Goal: Task Accomplishment & Management: Manage account settings

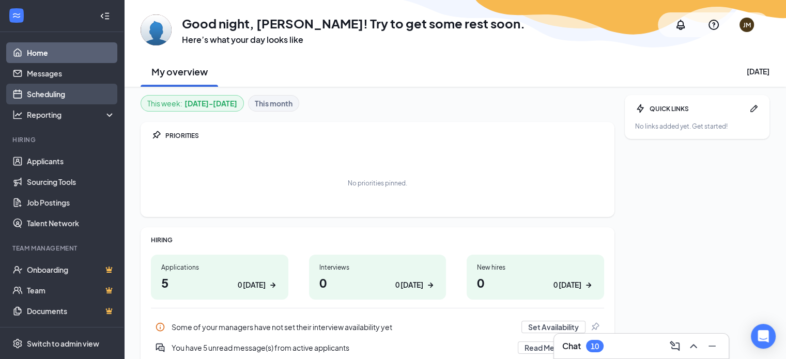
click at [59, 89] on link "Scheduling" at bounding box center [71, 94] width 88 height 21
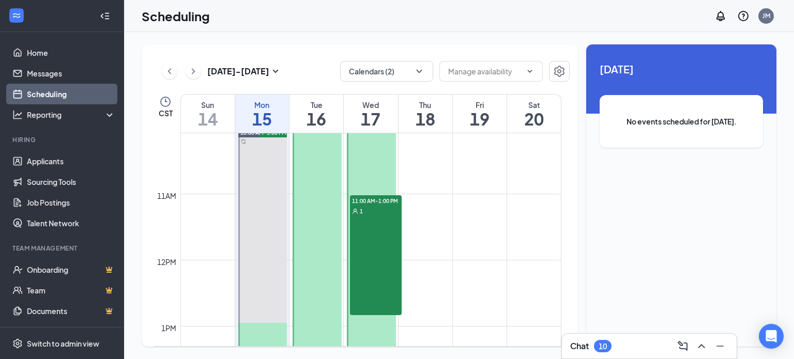
scroll to position [663, 0]
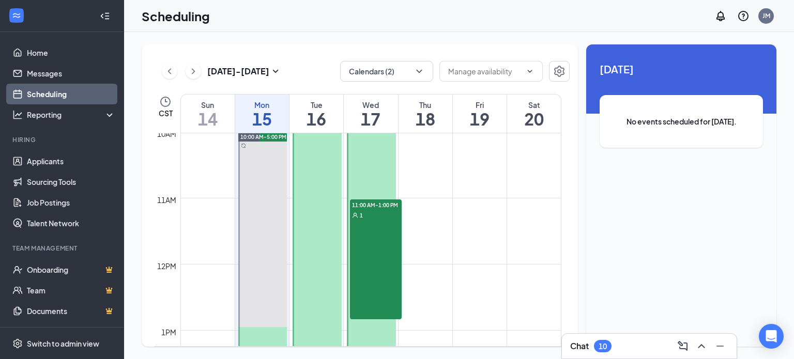
click at [381, 237] on div "11:00 AM-1:00 PM 1" at bounding box center [376, 260] width 52 height 120
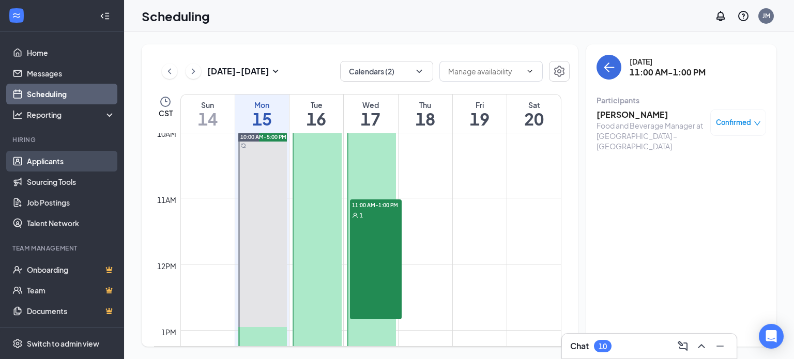
click at [48, 165] on link "Applicants" at bounding box center [71, 161] width 88 height 21
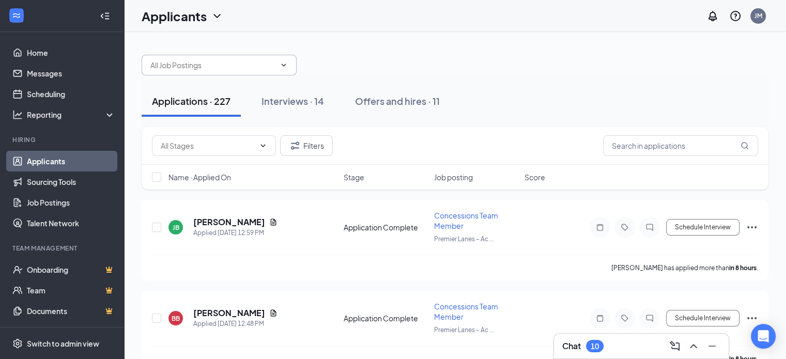
click at [258, 70] on input "text" at bounding box center [212, 64] width 125 height 11
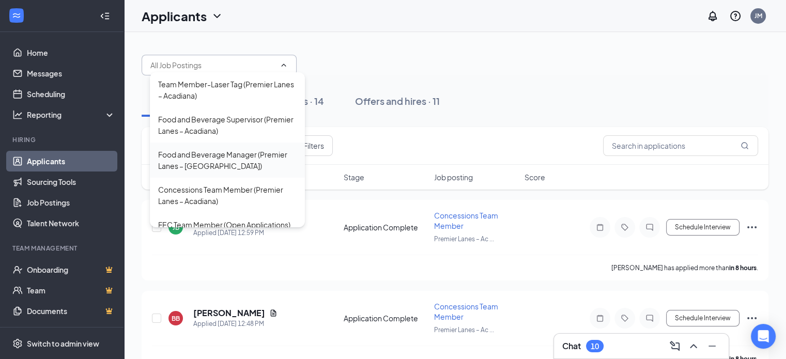
click at [229, 161] on div "Food and Beverage Manager (Premier Lanes – [GEOGRAPHIC_DATA])" at bounding box center [227, 160] width 139 height 23
type input "Food and Beverage Manager (Premier Lanes – [GEOGRAPHIC_DATA])"
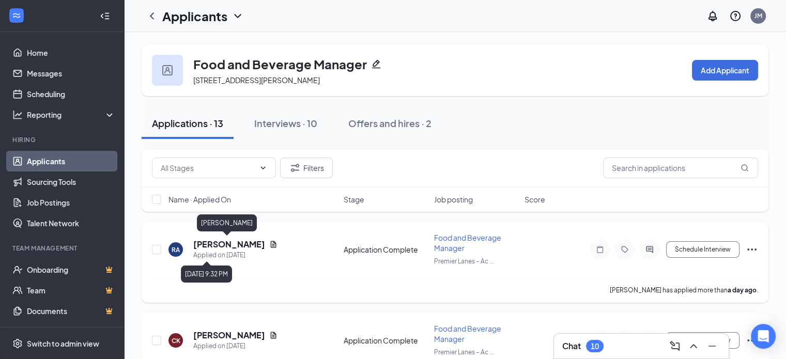
click at [230, 248] on h5 "[PERSON_NAME]" at bounding box center [229, 244] width 72 height 11
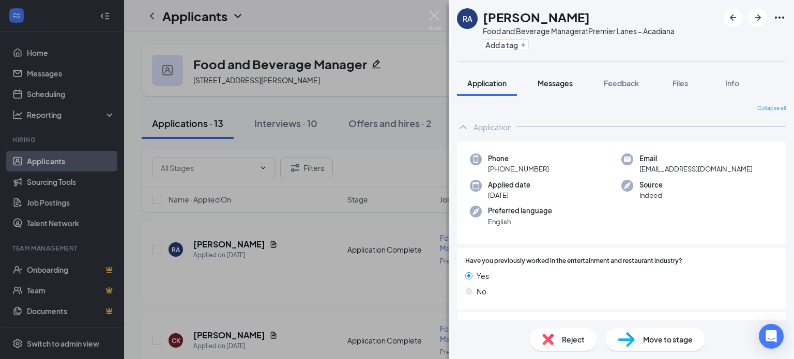
click at [560, 82] on span "Messages" at bounding box center [555, 83] width 35 height 9
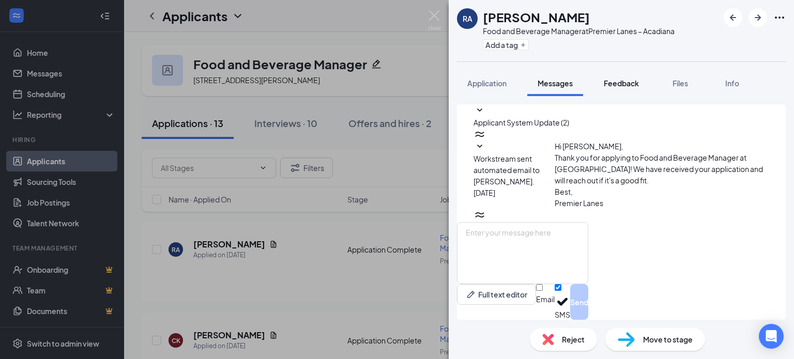
click at [626, 90] on button "Feedback" at bounding box center [621, 83] width 56 height 26
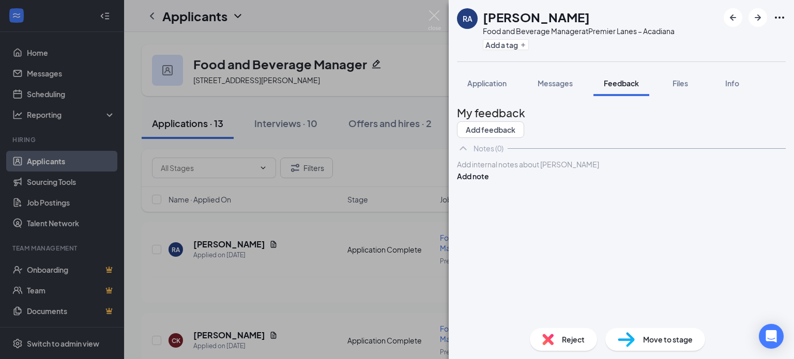
click at [482, 85] on span "Application" at bounding box center [486, 83] width 39 height 9
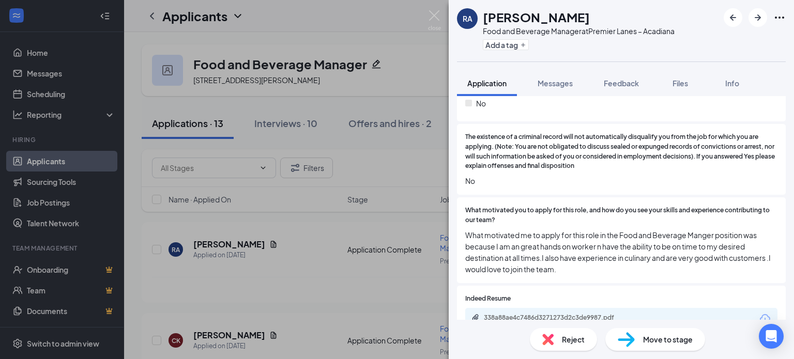
scroll to position [879, 0]
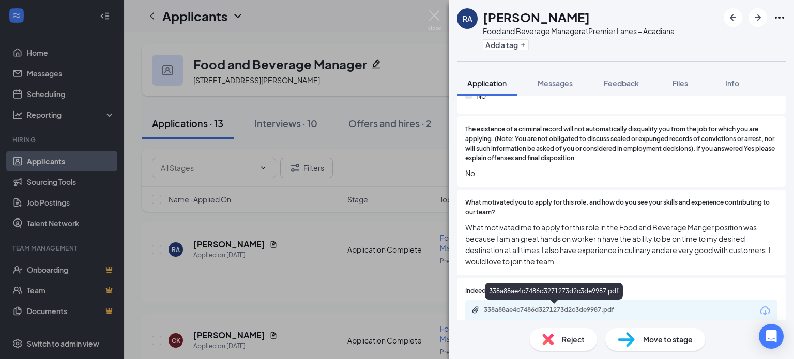
click at [587, 312] on div "338a88ae4c7486d3271273d2c3de9987.pdf" at bounding box center [556, 310] width 145 height 8
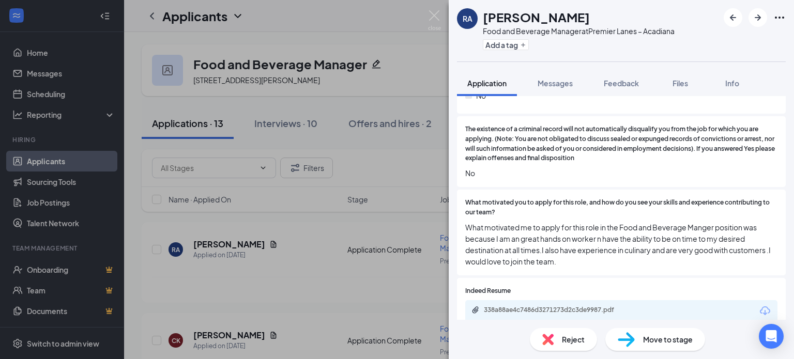
click at [344, 307] on div "RA Ranaisha Avie Food and Beverage Manager at [GEOGRAPHIC_DATA] – Acadiana Add …" at bounding box center [397, 179] width 794 height 359
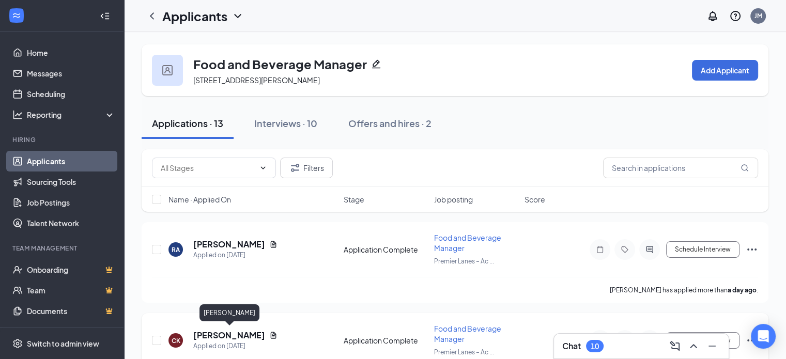
click at [240, 333] on h5 "[PERSON_NAME]" at bounding box center [229, 335] width 72 height 11
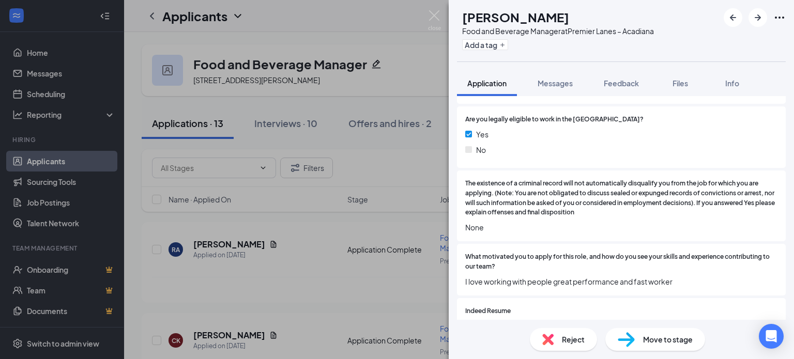
scroll to position [927, 0]
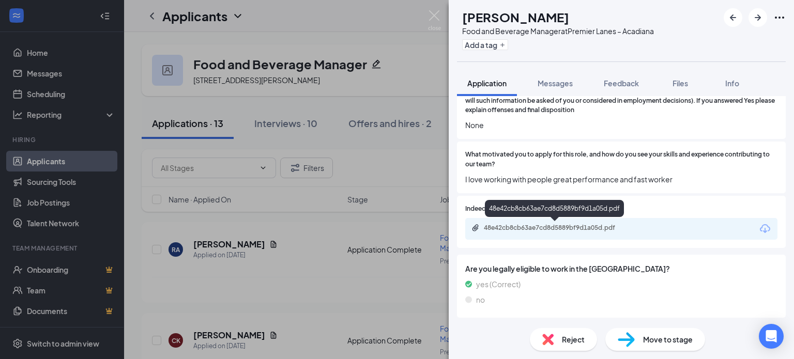
click at [558, 228] on div "48e42cb8cb63ae7cd8d5889bf9d1a05d.pdf" at bounding box center [556, 228] width 145 height 8
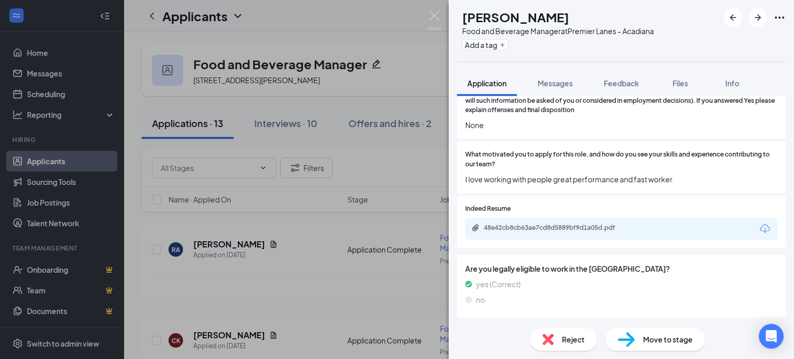
scroll to position [922, 0]
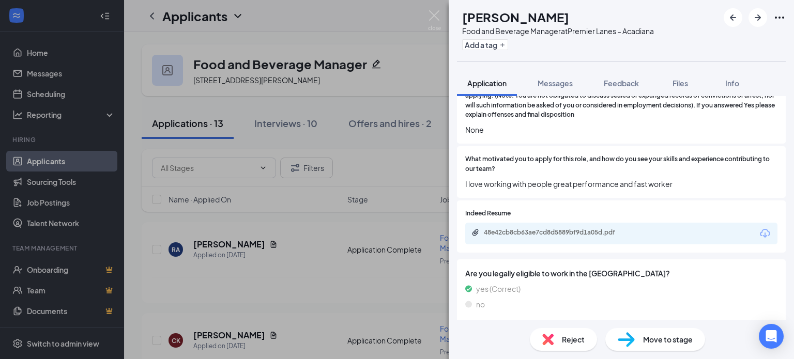
click at [650, 345] on span "Move to stage" at bounding box center [668, 339] width 50 height 11
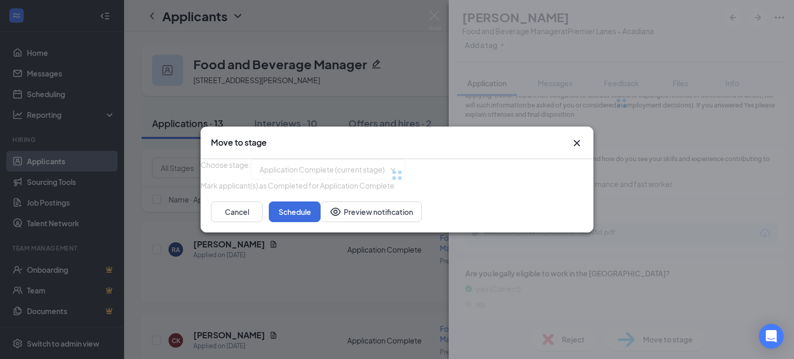
type input "Onsite Interview (next stage)"
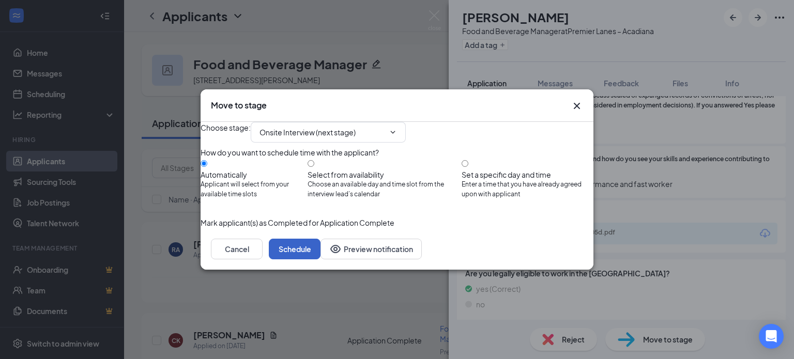
click at [320, 259] on button "Schedule" at bounding box center [295, 249] width 52 height 21
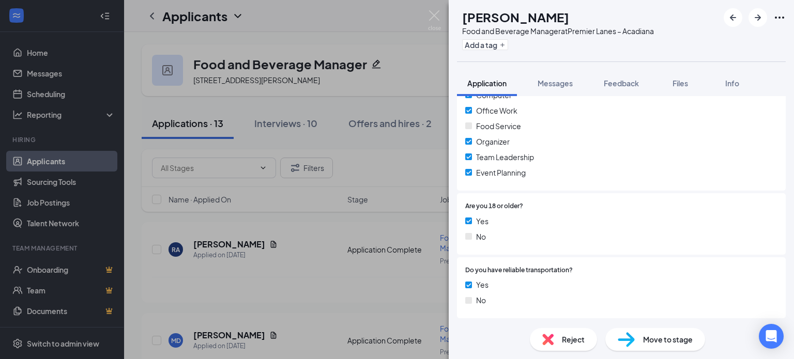
scroll to position [927, 0]
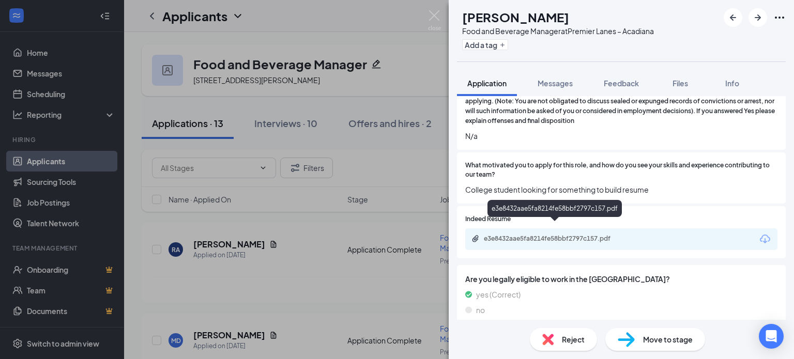
click at [557, 235] on div "e3e8432aae5fa8214fe58bbf2797c157.pdf" at bounding box center [556, 239] width 145 height 8
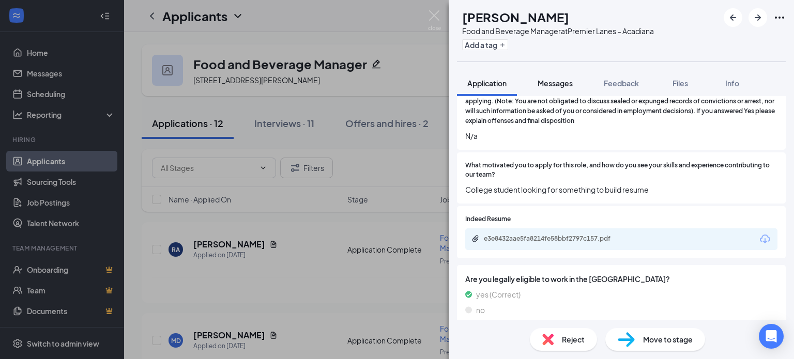
scroll to position [922, 0]
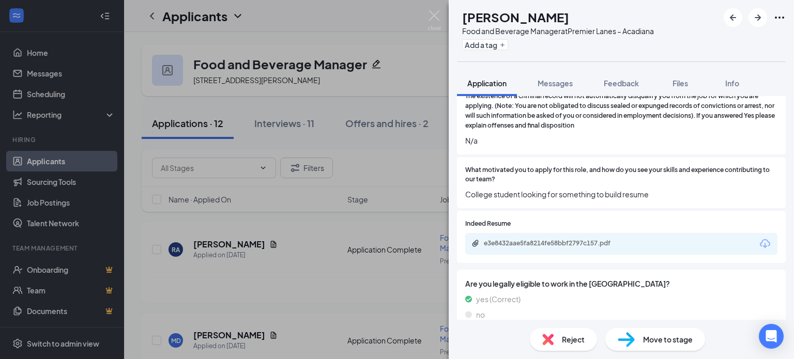
click at [568, 339] on span "Reject" at bounding box center [573, 339] width 23 height 11
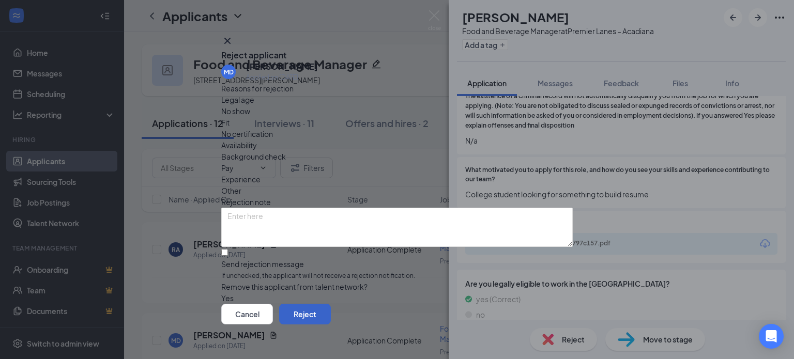
click at [331, 304] on button "Reject" at bounding box center [305, 314] width 52 height 21
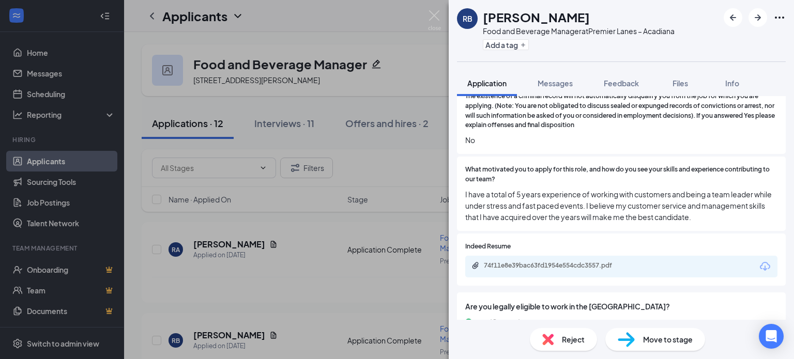
scroll to position [930, 0]
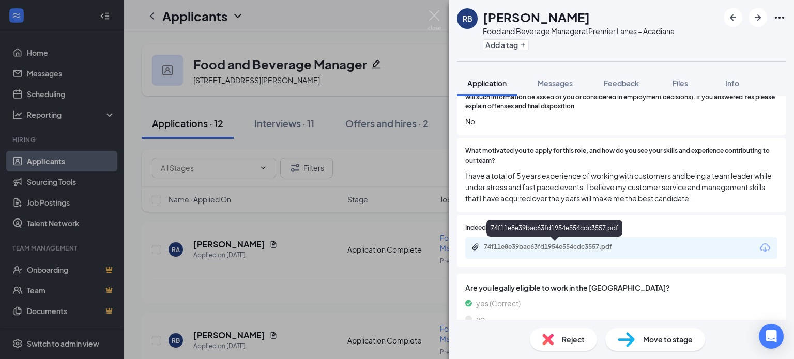
click at [560, 244] on div "74f11e8e39bac63fd1954e554cdc3557.pdf" at bounding box center [556, 247] width 145 height 8
click at [433, 21] on img at bounding box center [434, 20] width 13 height 20
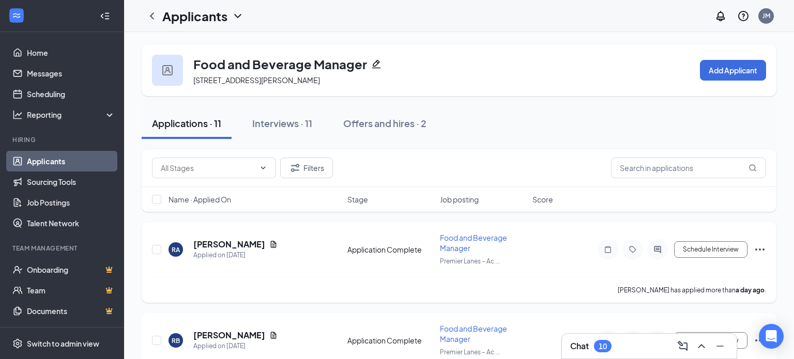
scroll to position [155, 0]
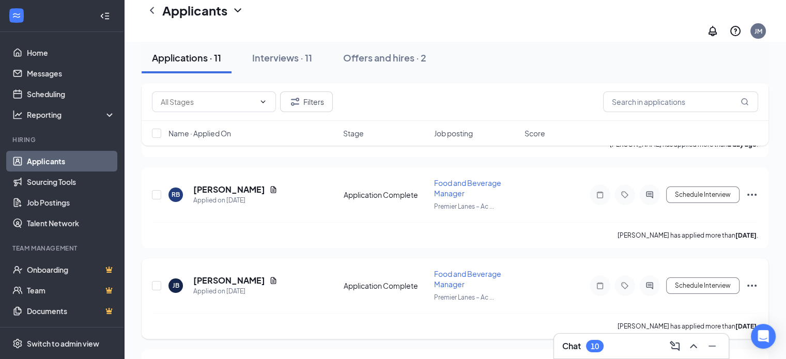
click at [442, 269] on span "Food and Beverage Manager" at bounding box center [467, 279] width 67 height 20
click at [460, 269] on span "Food and Beverage Manager" at bounding box center [467, 279] width 67 height 20
click at [453, 269] on span "Food and Beverage Manager" at bounding box center [467, 279] width 67 height 20
click at [457, 276] on span "Food and Beverage Manager" at bounding box center [467, 279] width 67 height 20
click at [236, 275] on h5 "[PERSON_NAME]" at bounding box center [229, 280] width 72 height 11
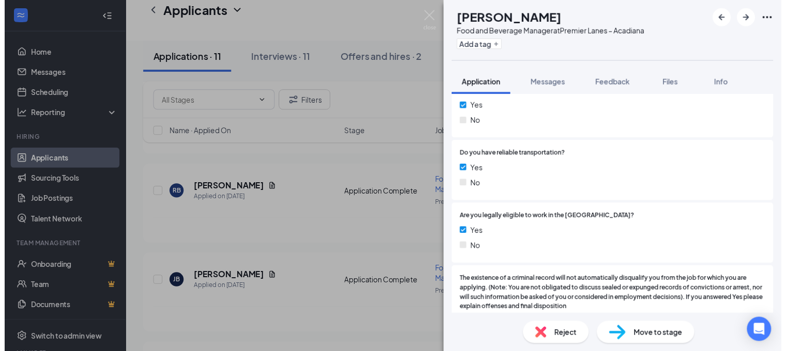
scroll to position [879, 0]
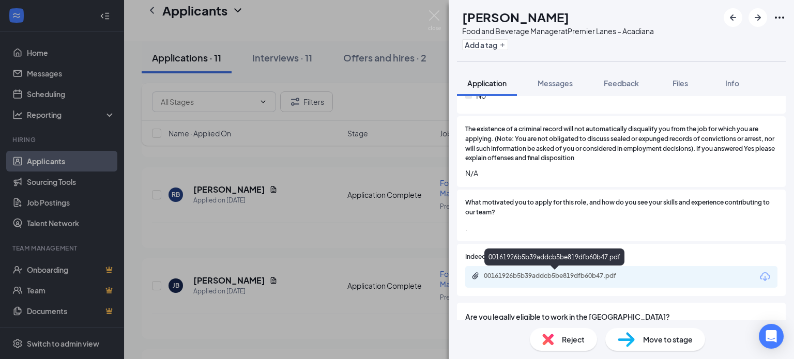
click at [520, 278] on div "00161926b5b39addcb5be819dfb60b47.pdf" at bounding box center [556, 276] width 145 height 8
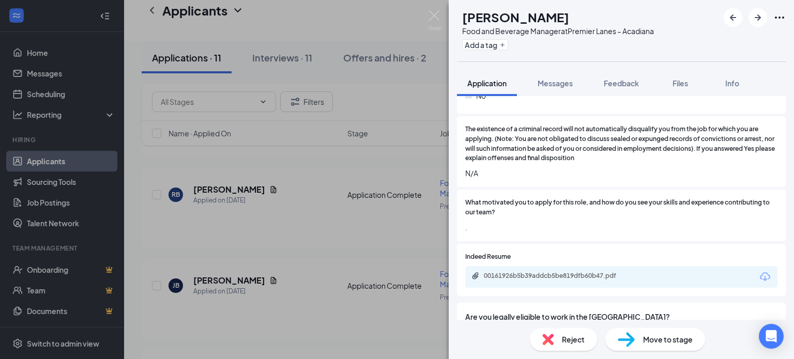
click at [580, 341] on span "Reject" at bounding box center [573, 339] width 23 height 11
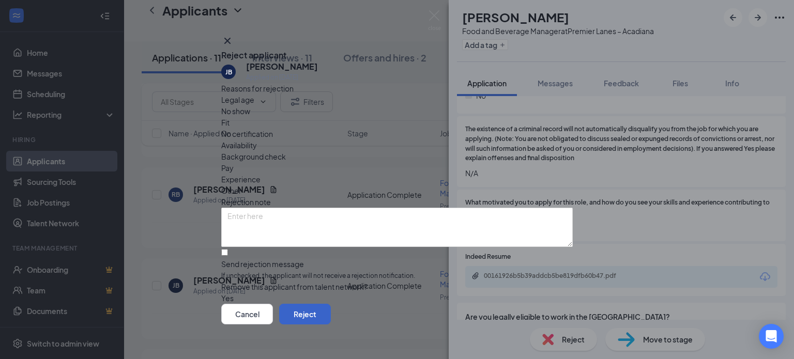
click at [331, 312] on button "Reject" at bounding box center [305, 314] width 52 height 21
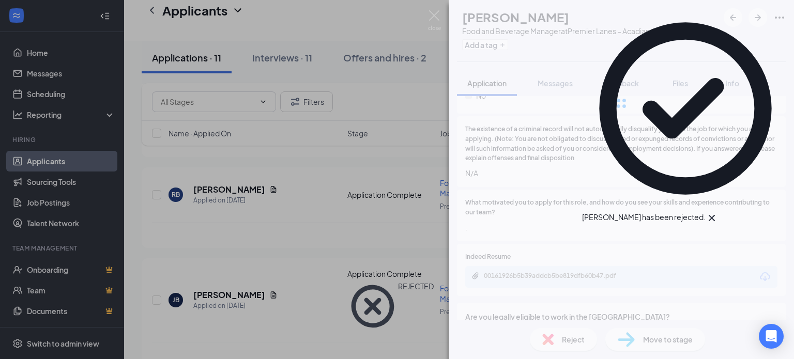
click at [330, 235] on div "[PERSON_NAME] [PERSON_NAME] Food and Beverage Manager at [GEOGRAPHIC_DATA] – Ac…" at bounding box center [397, 179] width 794 height 359
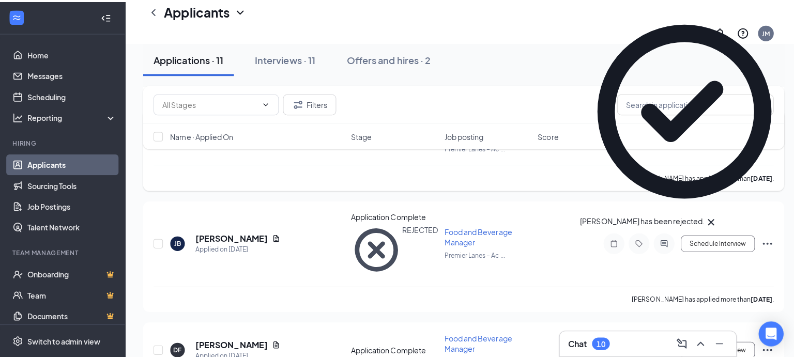
scroll to position [258, 0]
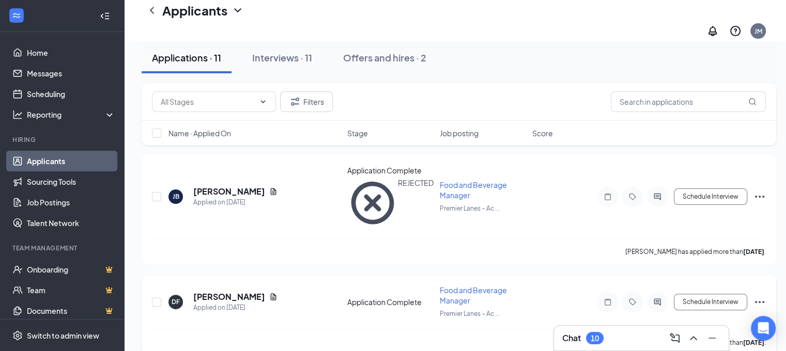
click at [444, 286] on span "Food and Beverage Manager" at bounding box center [473, 296] width 67 height 20
click at [455, 286] on span "Food and Beverage Manager" at bounding box center [473, 296] width 67 height 20
click at [447, 286] on span "Food and Beverage Manager" at bounding box center [473, 296] width 67 height 20
click at [240, 292] on h5 "[PERSON_NAME]" at bounding box center [229, 297] width 72 height 11
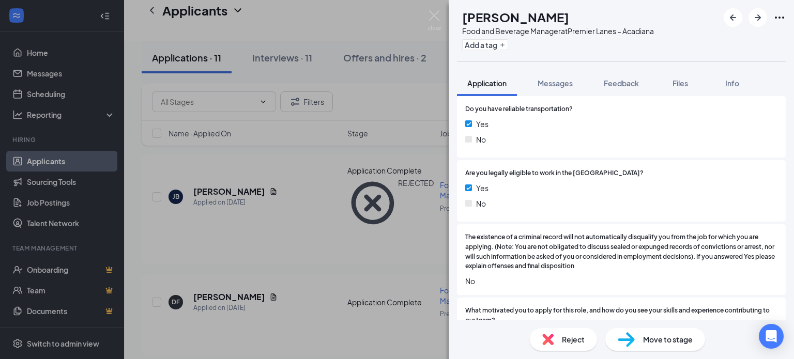
scroll to position [927, 0]
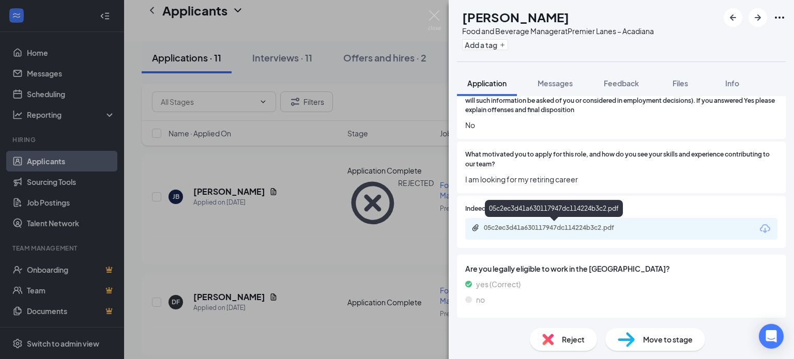
click at [510, 227] on div "05c2ec3d41a630117947dc114224b3c2.pdf" at bounding box center [556, 228] width 145 height 8
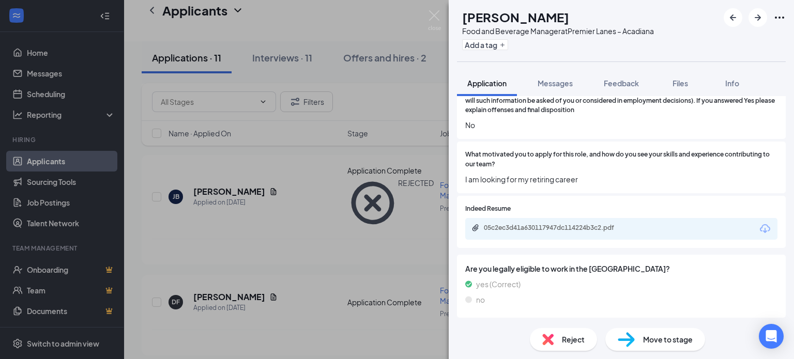
scroll to position [922, 0]
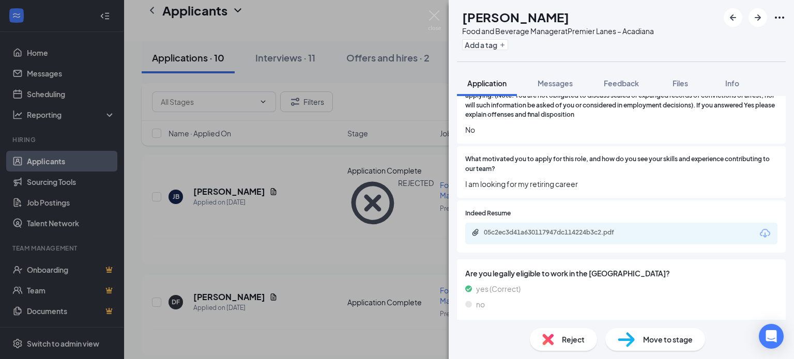
click at [649, 341] on span "Move to stage" at bounding box center [668, 339] width 50 height 11
type input "Onsite Interview (next stage)"
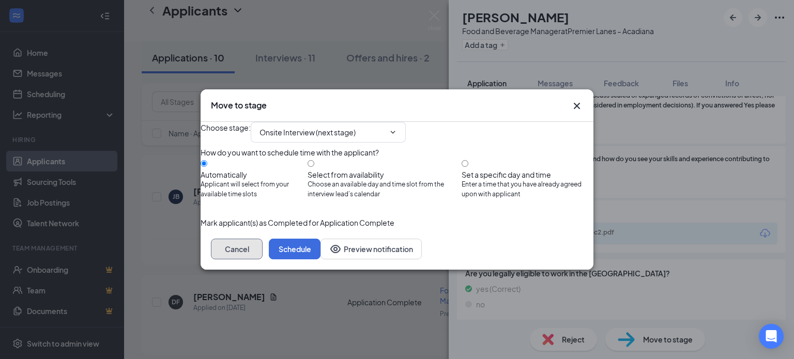
click at [263, 259] on button "Cancel" at bounding box center [237, 249] width 52 height 21
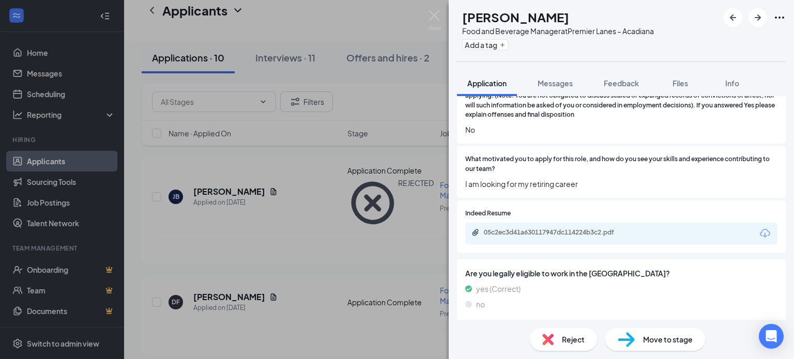
scroll to position [927, 0]
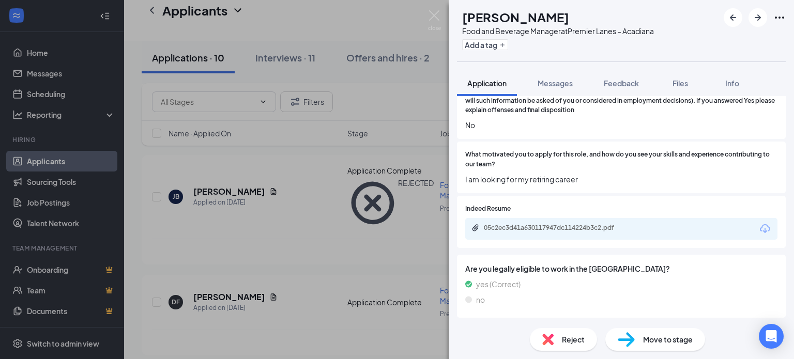
click at [613, 342] on div "Move to stage" at bounding box center [655, 339] width 100 height 23
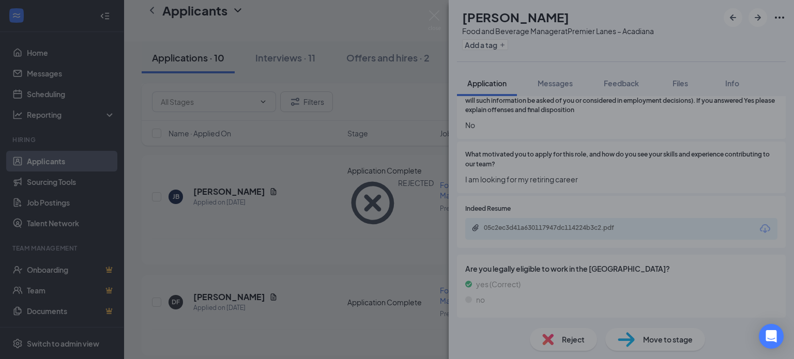
scroll to position [922, 0]
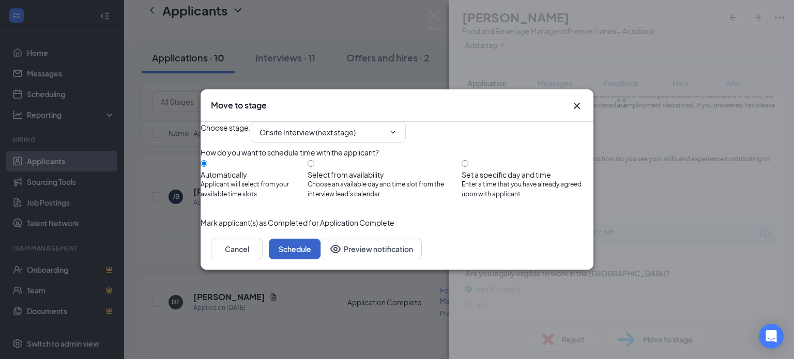
click at [320, 259] on button "Schedule" at bounding box center [295, 249] width 52 height 21
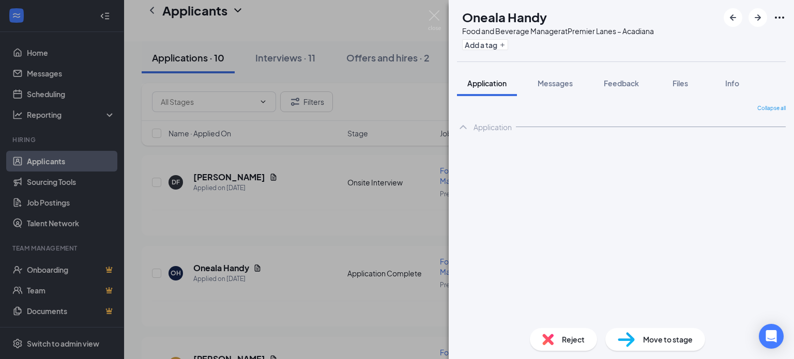
click at [345, 297] on div "OH Oneala Handy Food and Beverage Manager at [GEOGRAPHIC_DATA] – Acadiana Add a…" at bounding box center [397, 179] width 794 height 359
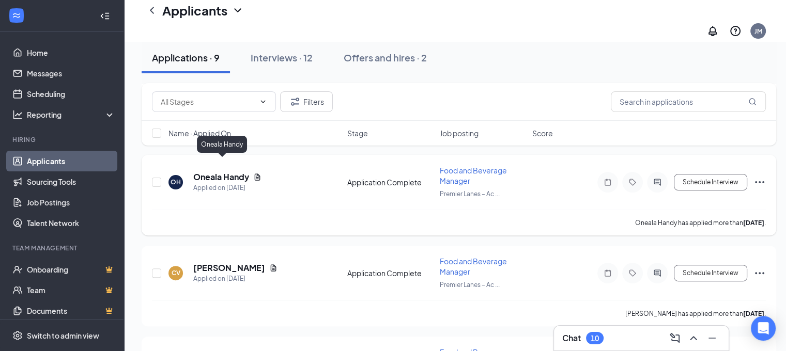
click at [211, 172] on h5 "Oneala Handy" at bounding box center [221, 177] width 56 height 11
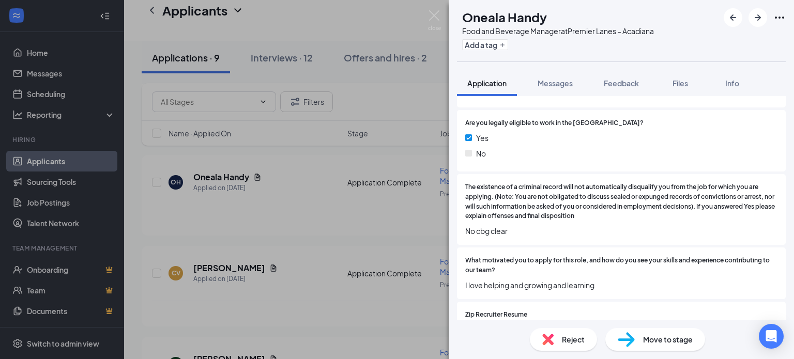
scroll to position [879, 0]
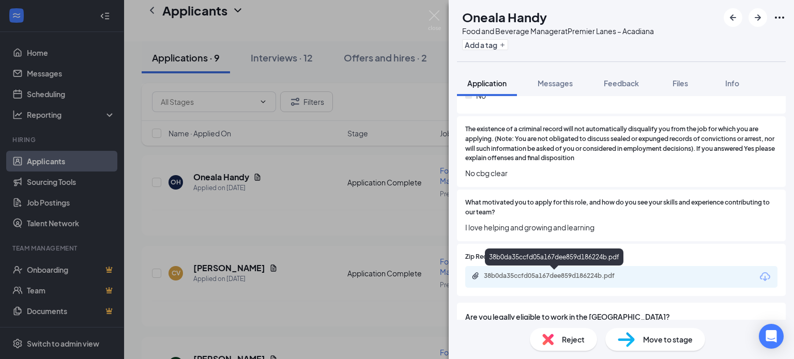
click at [523, 275] on div "38b0da35ccfd05a167dee859d186224b.pdf" at bounding box center [556, 276] width 145 height 8
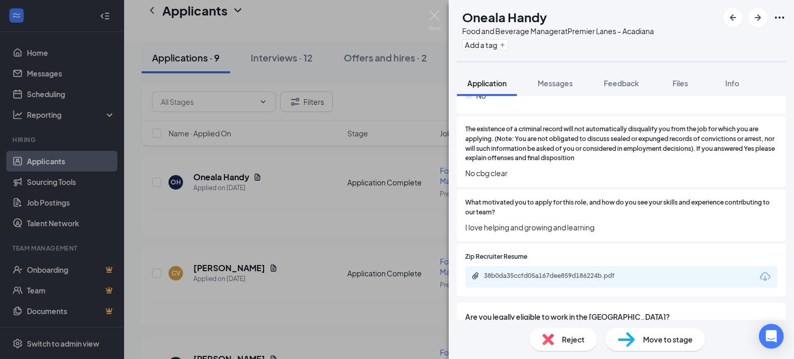
click at [561, 335] on div "Reject" at bounding box center [563, 339] width 67 height 23
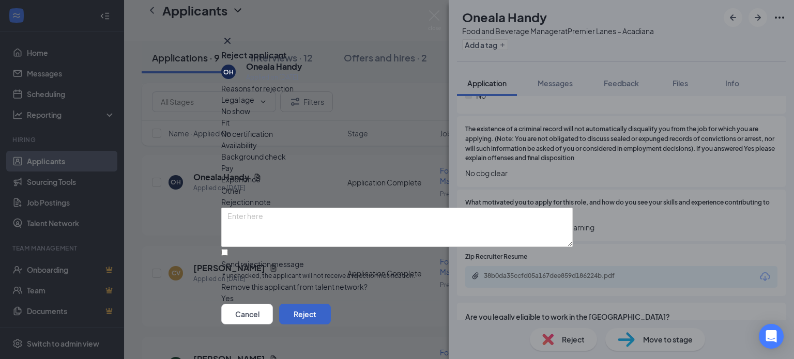
click at [331, 307] on button "Reject" at bounding box center [305, 314] width 52 height 21
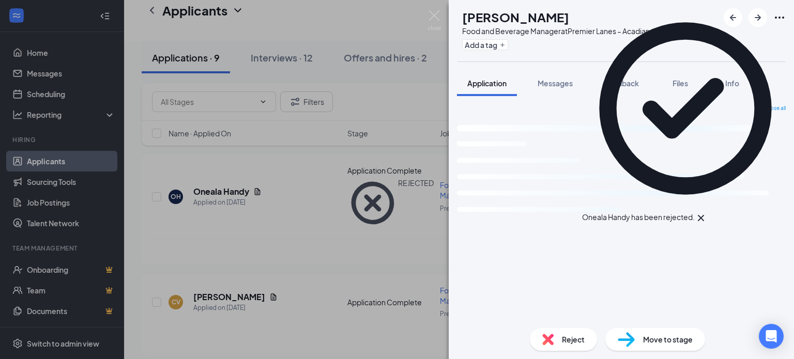
click at [347, 310] on div "CV [PERSON_NAME] Food and Beverage Manager at [GEOGRAPHIC_DATA] – Acadiana Add …" at bounding box center [397, 179] width 794 height 359
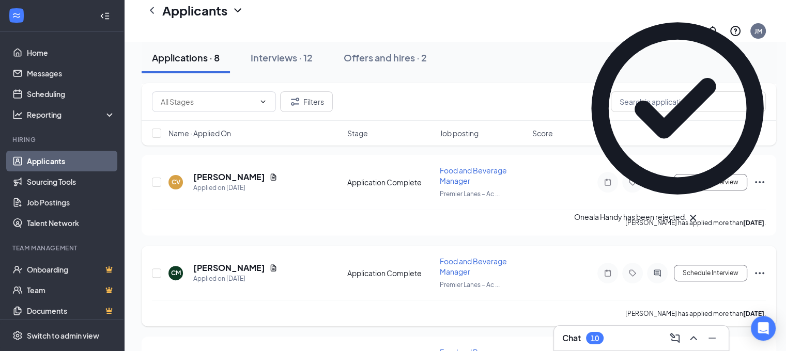
click at [223, 263] on h5 "[PERSON_NAME]" at bounding box center [229, 268] width 72 height 11
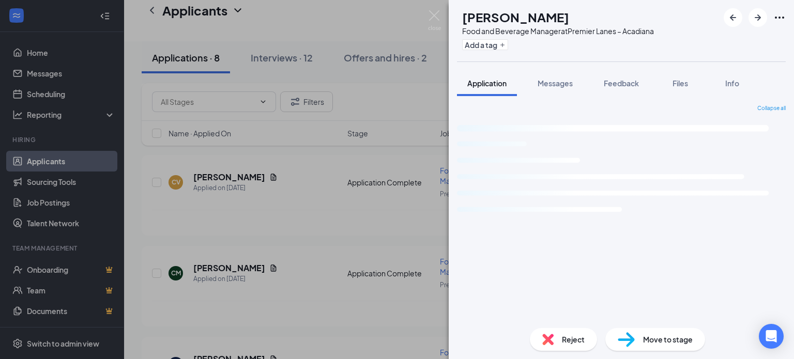
click at [231, 163] on div "CM [PERSON_NAME] Food and Beverage Manager at Premier Lanes – Acadiana Add a ta…" at bounding box center [397, 179] width 794 height 359
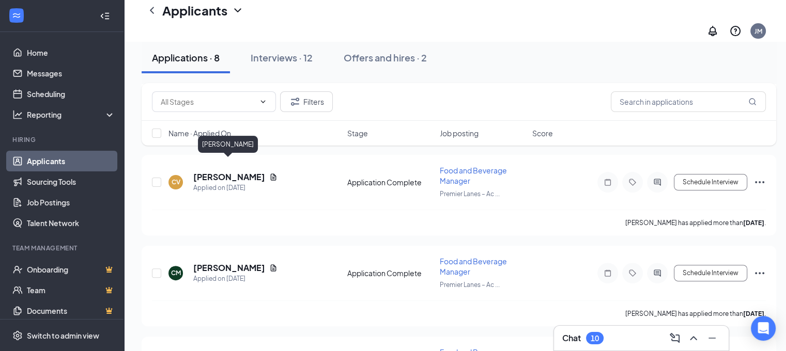
click at [231, 172] on h5 "[PERSON_NAME]" at bounding box center [229, 177] width 72 height 11
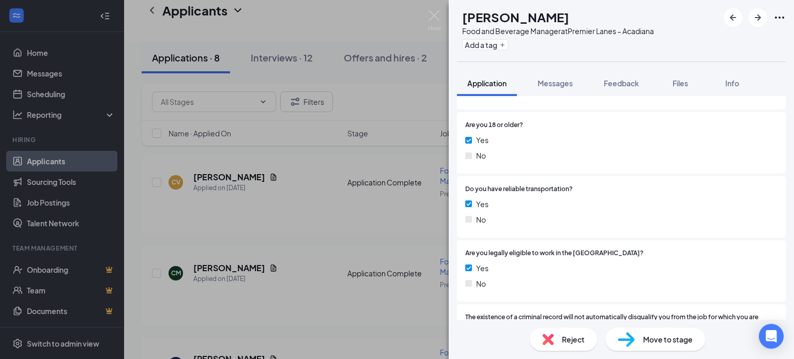
scroll to position [879, 0]
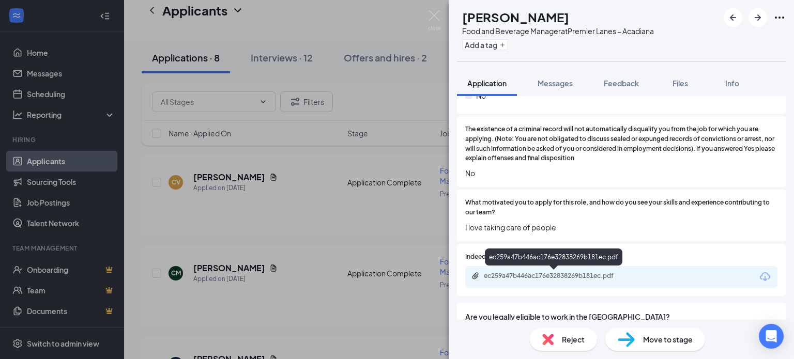
click at [563, 275] on div "ec259a47b446ac176e32838269b181ec.pdf" at bounding box center [556, 276] width 145 height 8
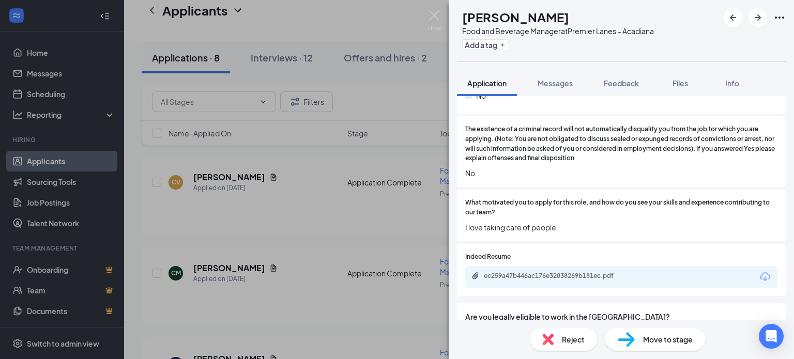
click at [568, 341] on span "Reject" at bounding box center [573, 339] width 23 height 11
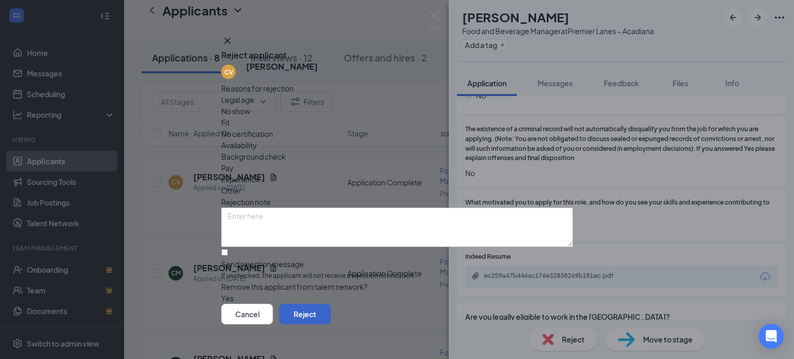
click at [331, 307] on button "Reject" at bounding box center [305, 314] width 52 height 21
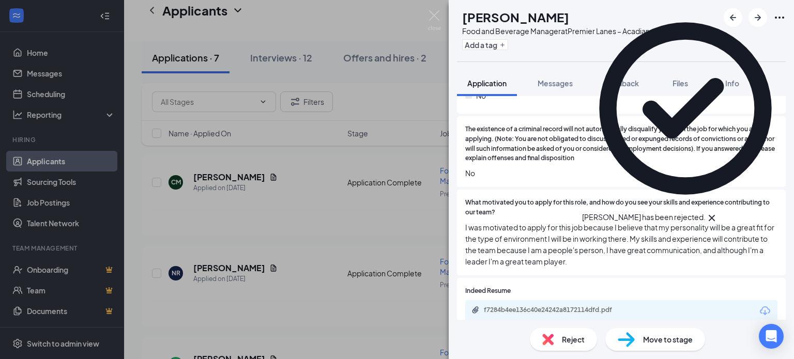
click at [217, 165] on div "CM [PERSON_NAME] Food and Beverage Manager at [GEOGRAPHIC_DATA] – Acadiana Add …" at bounding box center [397, 179] width 794 height 359
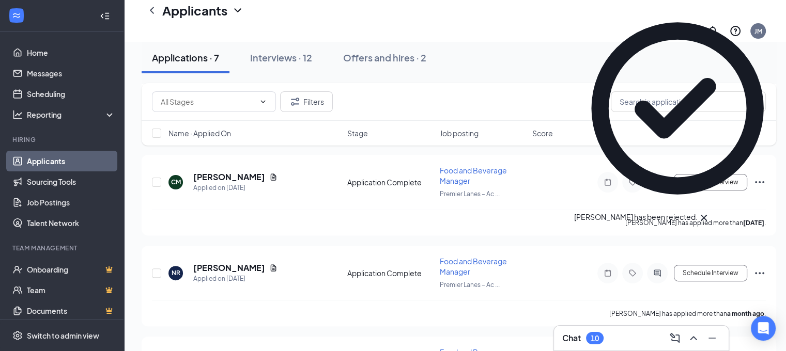
click at [217, 172] on h5 "[PERSON_NAME]" at bounding box center [229, 177] width 72 height 11
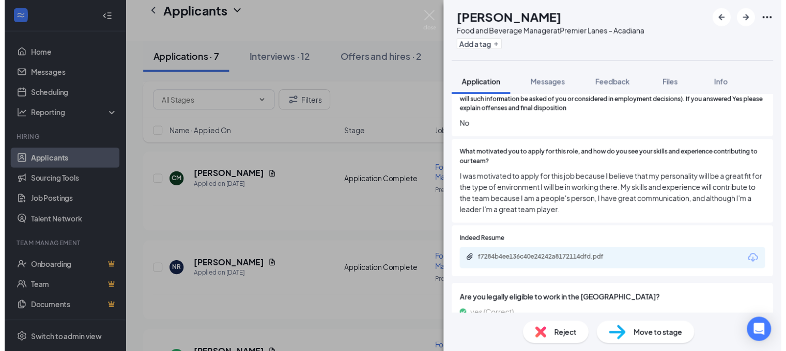
scroll to position [930, 0]
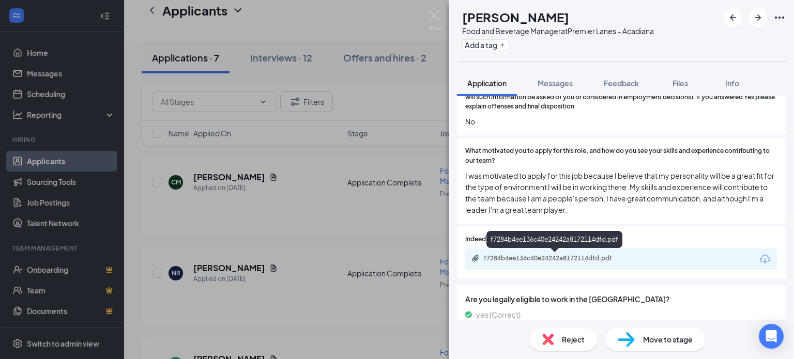
click at [587, 264] on div "f7284b4ee136c40e24242a8172114dfd.pdf" at bounding box center [621, 260] width 312 height 22
click at [580, 258] on div "f7284b4ee136c40e24242a8172114dfd.pdf" at bounding box center [556, 258] width 145 height 8
drag, startPoint x: 319, startPoint y: 198, endPoint x: 312, endPoint y: 204, distance: 9.9
click at [323, 200] on div "CM [PERSON_NAME] Food and Beverage Manager at [GEOGRAPHIC_DATA] – Acadiana Add …" at bounding box center [397, 179] width 794 height 359
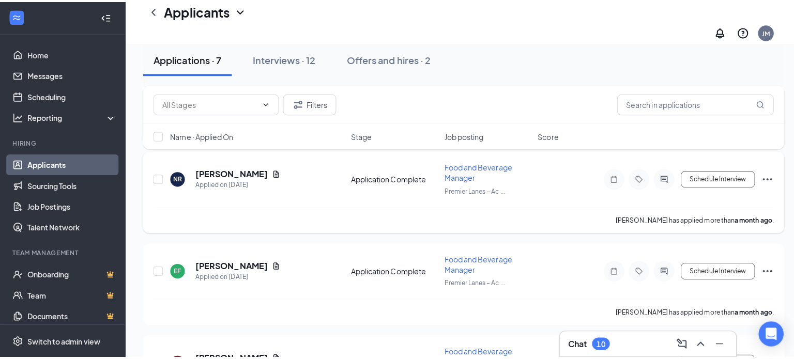
scroll to position [362, 0]
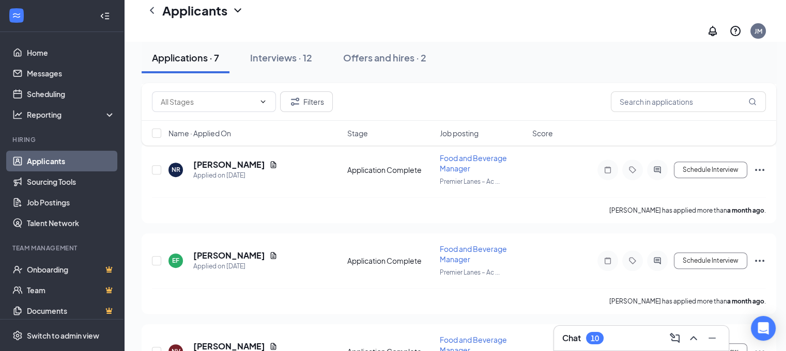
click at [238, 152] on div "Filters Name · Applied On Stage Job posting Score" at bounding box center [459, 119] width 635 height 73
click at [237, 250] on h5 "[PERSON_NAME]" at bounding box center [229, 255] width 72 height 11
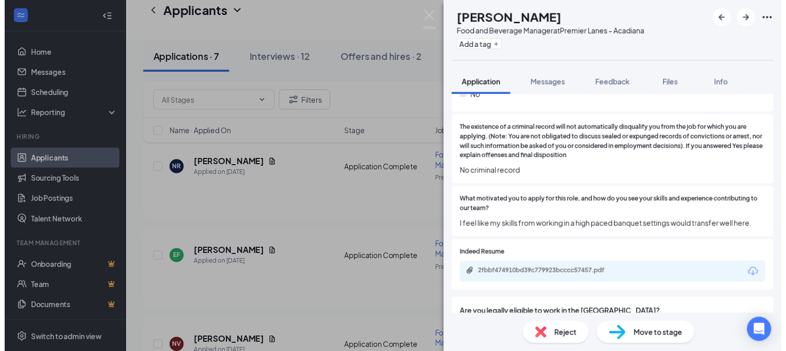
scroll to position [879, 0]
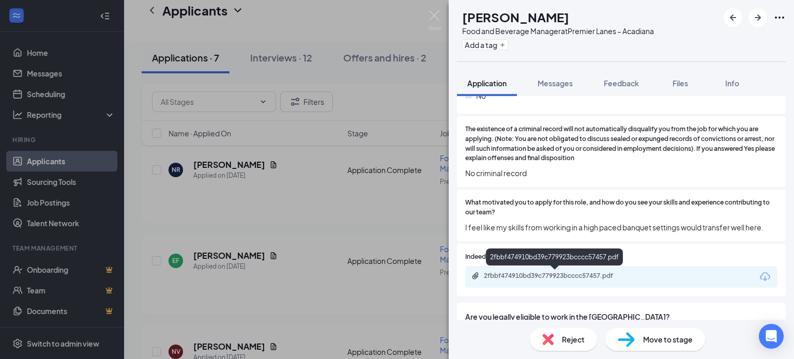
click at [559, 277] on div "2fbbf474910bd39c779923bcccc57457.pdf" at bounding box center [556, 276] width 145 height 8
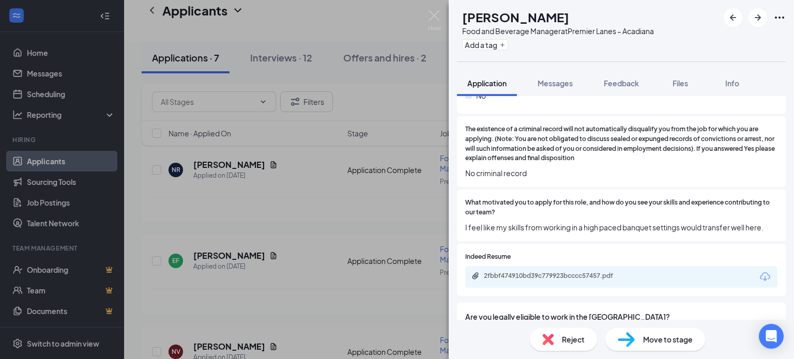
click at [638, 336] on div "Move to stage" at bounding box center [655, 339] width 100 height 23
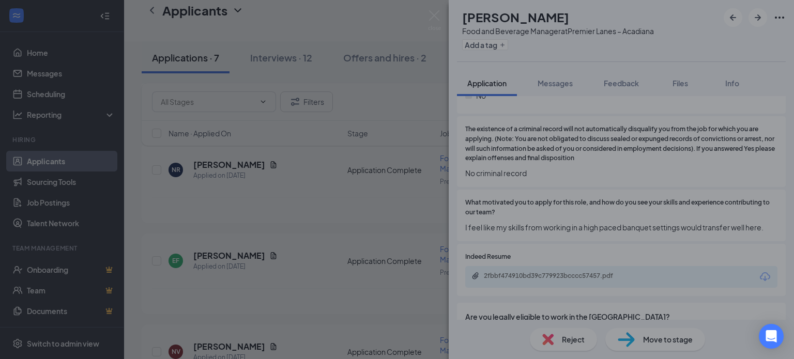
type input "Onsite Interview (next stage)"
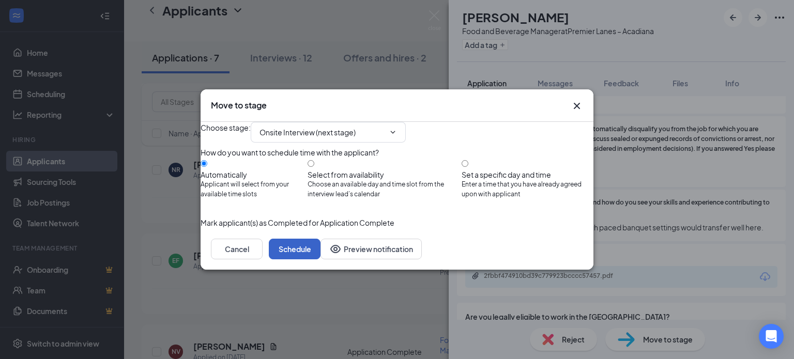
click at [320, 259] on button "Schedule" at bounding box center [295, 249] width 52 height 21
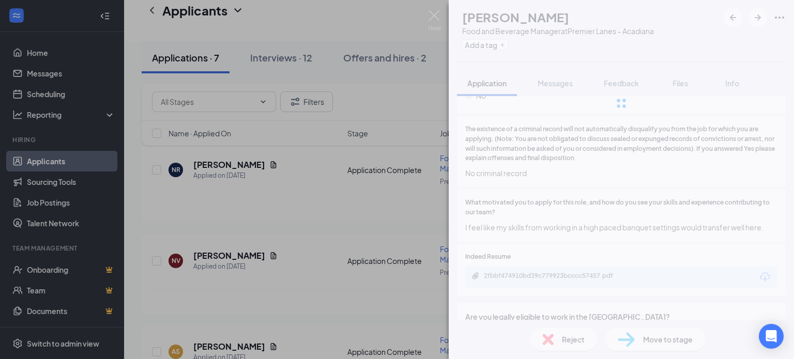
click at [345, 272] on div "EF [PERSON_NAME] Food and Beverage Manager at [GEOGRAPHIC_DATA] – Acadiana Add …" at bounding box center [397, 179] width 794 height 359
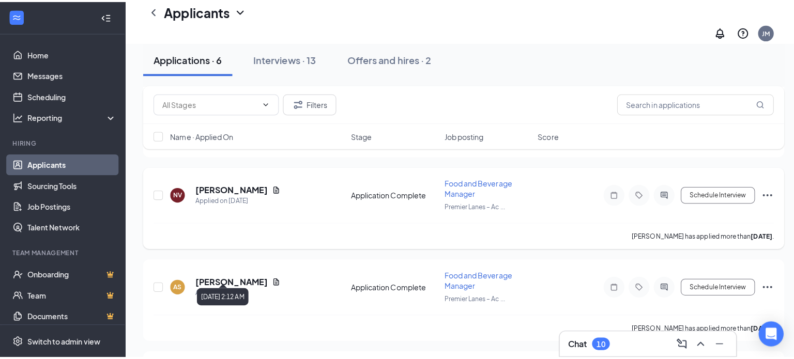
scroll to position [413, 0]
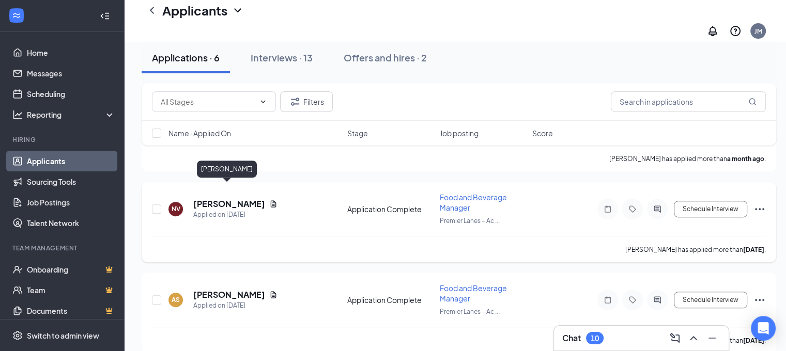
click at [219, 198] on h5 "[PERSON_NAME]" at bounding box center [229, 203] width 72 height 11
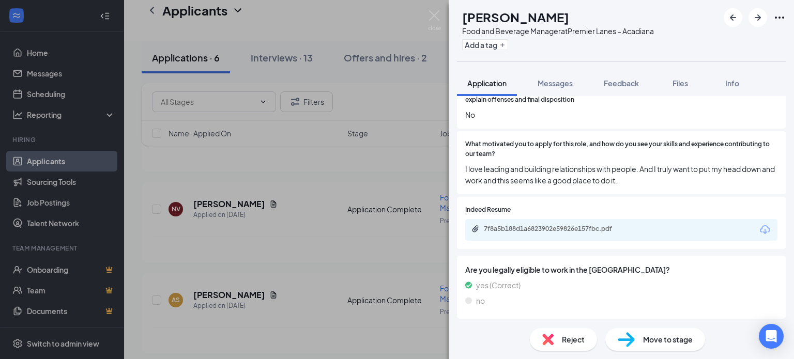
scroll to position [938, 0]
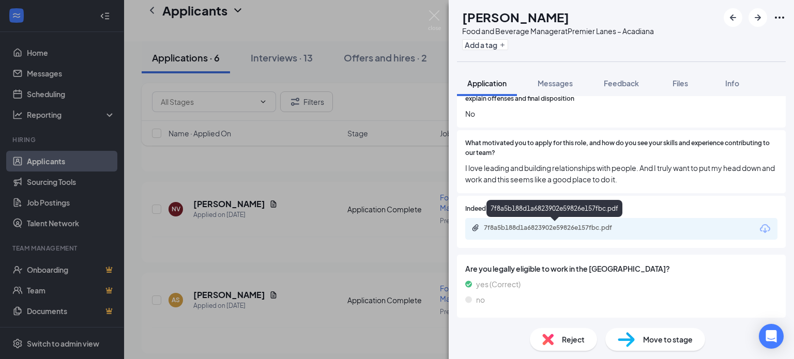
click at [560, 229] on div "7f8a5b188d1a6823902e59826e157fbc.pdf" at bounding box center [556, 228] width 145 height 8
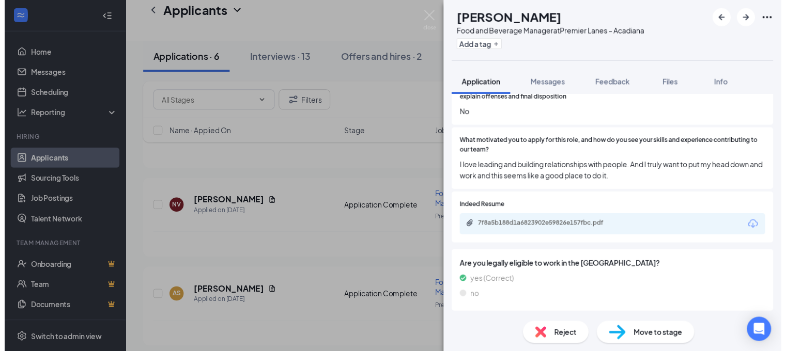
scroll to position [934, 0]
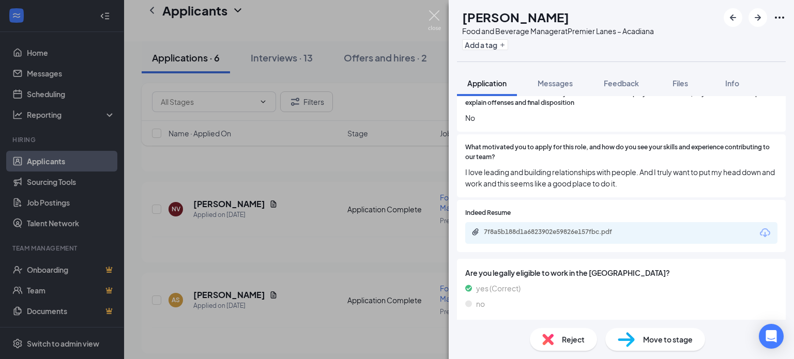
click at [430, 22] on img at bounding box center [434, 20] width 13 height 20
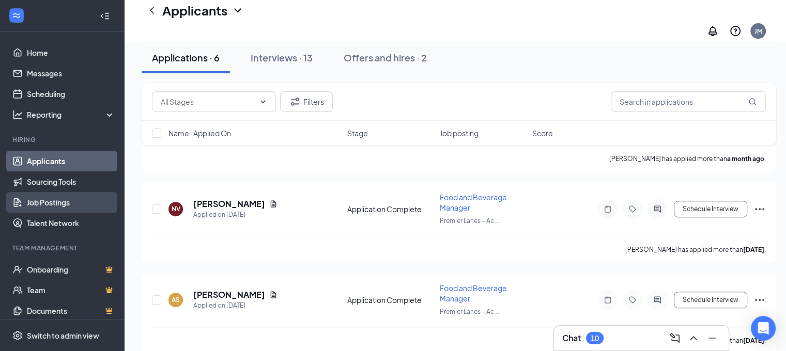
click at [51, 202] on link "Job Postings" at bounding box center [71, 202] width 88 height 21
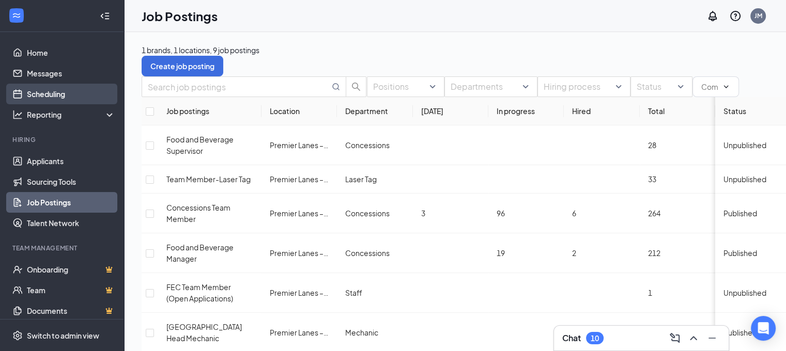
click at [50, 91] on link "Scheduling" at bounding box center [71, 94] width 88 height 21
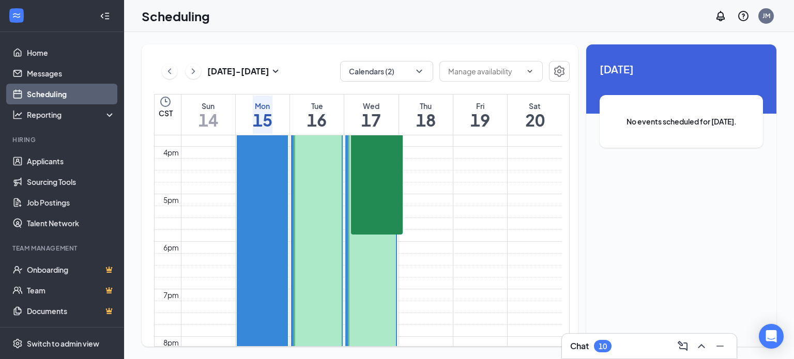
scroll to position [663, 0]
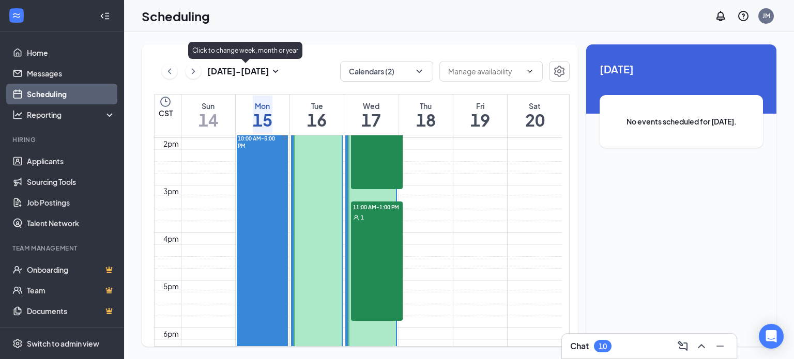
click at [275, 72] on icon "SmallChevronDown" at bounding box center [275, 71] width 12 height 12
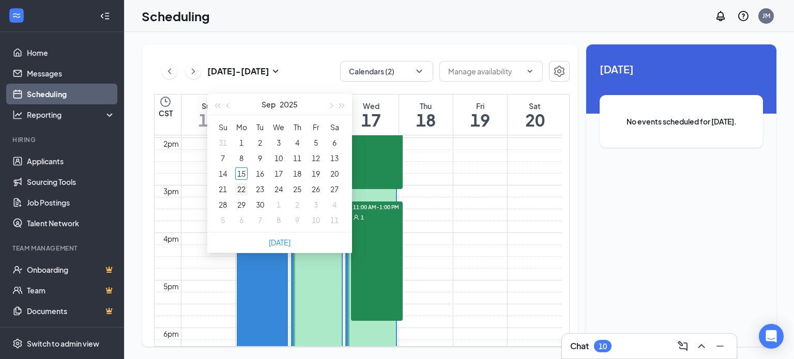
type input "[DATE]"
click at [241, 194] on div "22" at bounding box center [241, 189] width 12 height 12
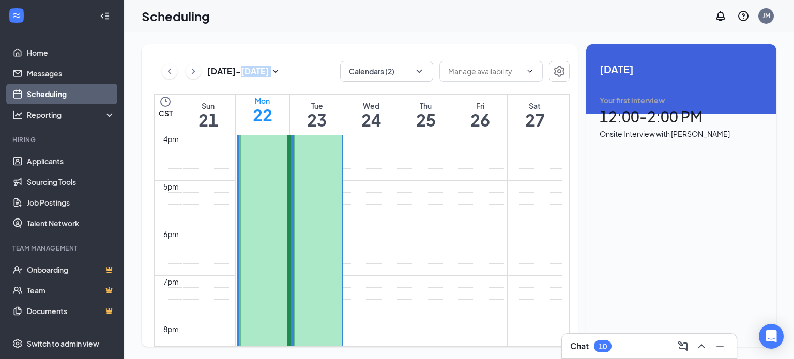
scroll to position [766, 0]
click at [269, 224] on div "12:00-2:00 PM 1" at bounding box center [265, 267] width 52 height 452
